Goal: Understand process/instructions

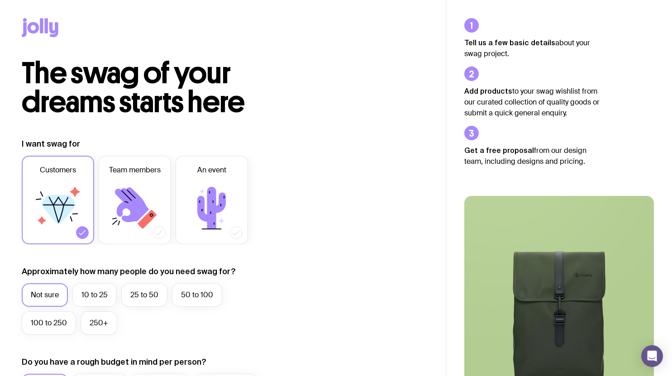
click at [48, 27] on icon at bounding box center [40, 27] width 37 height 19
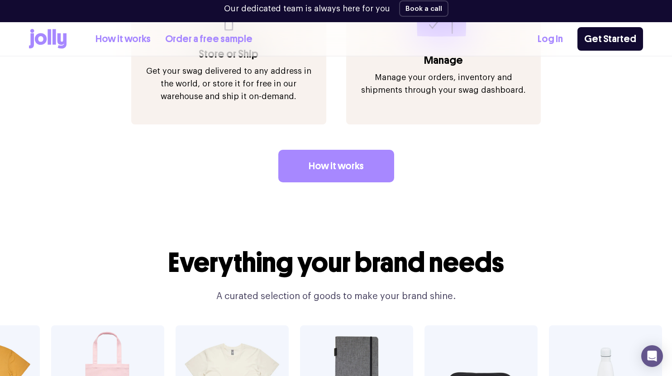
scroll to position [1600, 0]
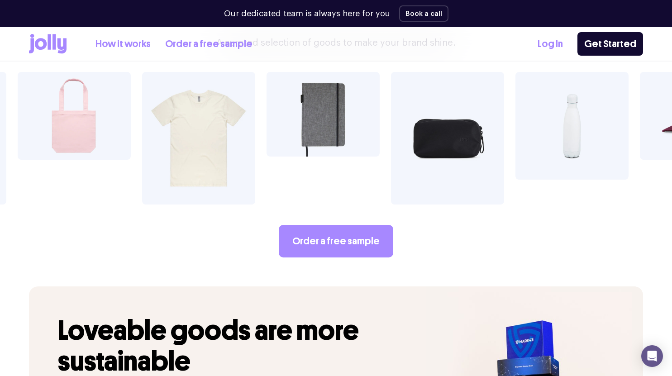
click at [194, 43] on link "Order a free sample" at bounding box center [208, 44] width 87 height 15
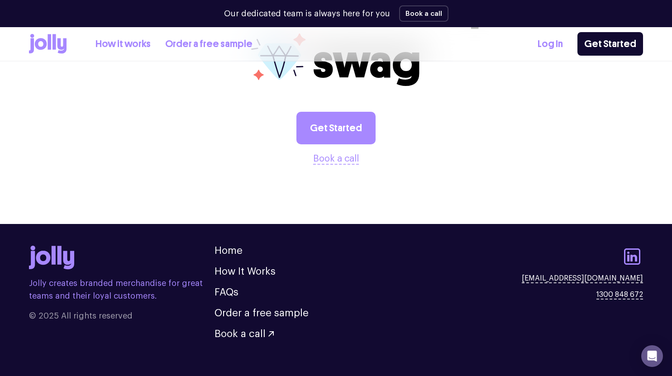
scroll to position [1048, 0]
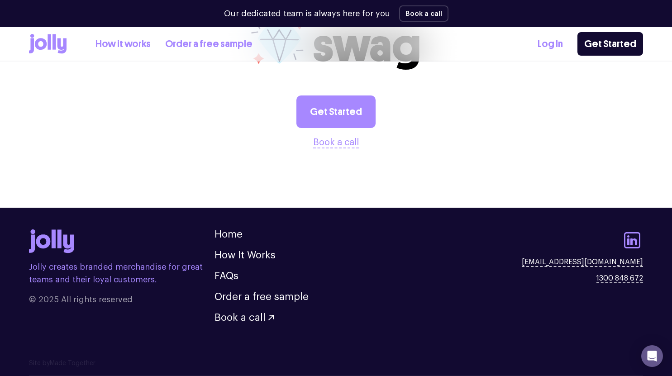
click at [133, 48] on link "How it works" at bounding box center [123, 44] width 55 height 15
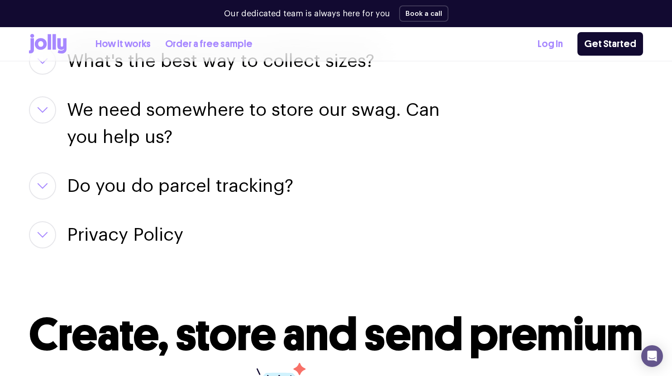
scroll to position [1507, 0]
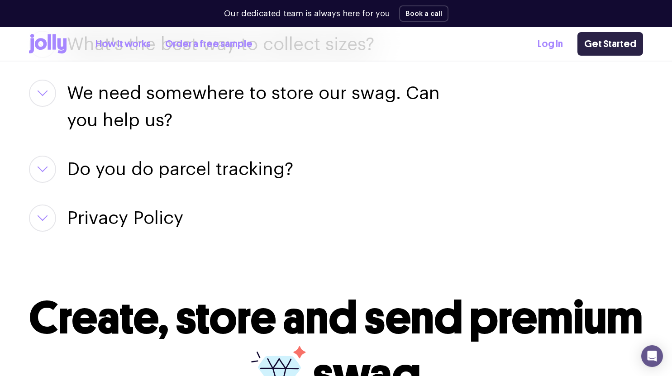
click at [620, 41] on link "Get Started" at bounding box center [611, 44] width 66 height 24
